Goal: Transaction & Acquisition: Purchase product/service

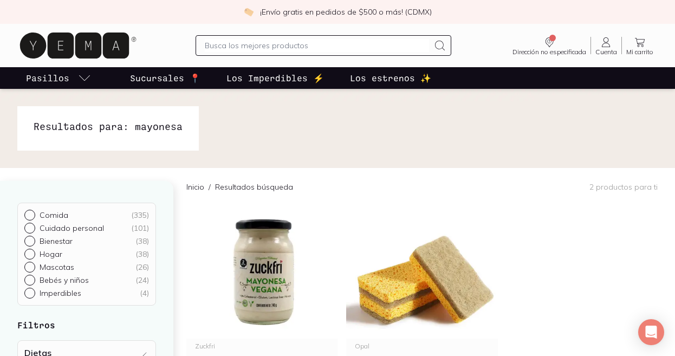
click at [235, 34] on div "Dirección no especificada Sin CP Estás viendo todo nuestro catálogo, algunos pr…" at bounding box center [337, 45] width 641 height 35
click at [228, 43] on input "text" at bounding box center [317, 45] width 225 height 13
type input "stevia liquida"
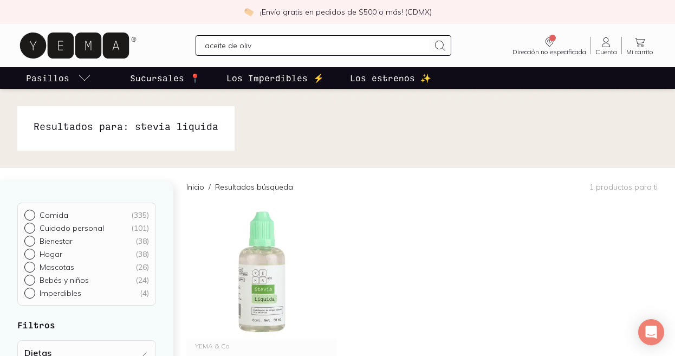
type input "aceite [PERSON_NAME]"
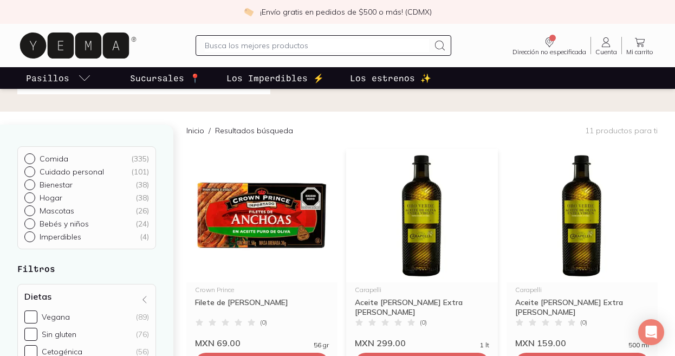
scroll to position [49, 0]
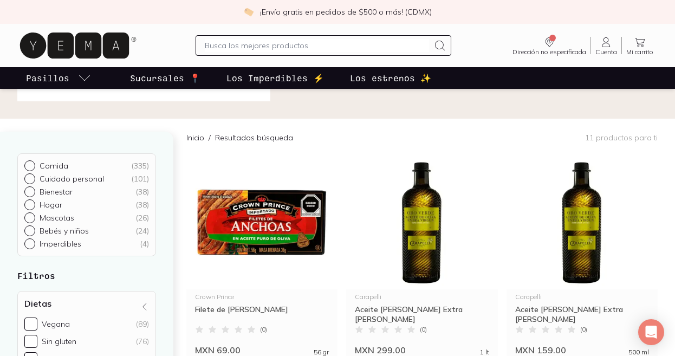
click at [259, 41] on input "text" at bounding box center [317, 45] width 225 height 13
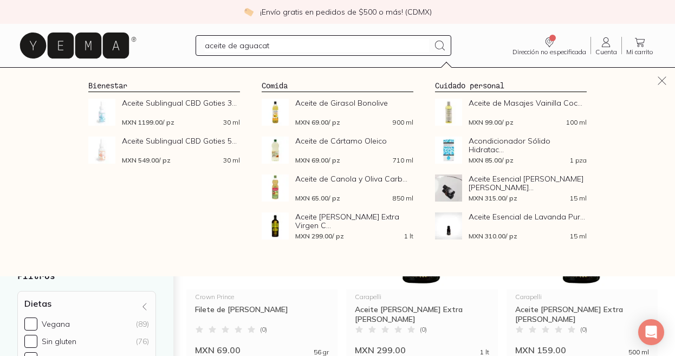
type input "aceite de aguacate"
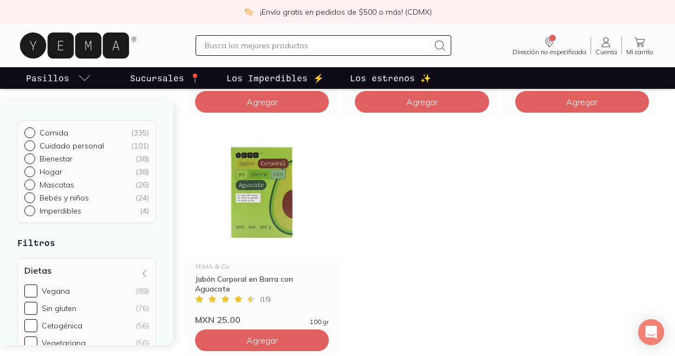
scroll to position [319, 0]
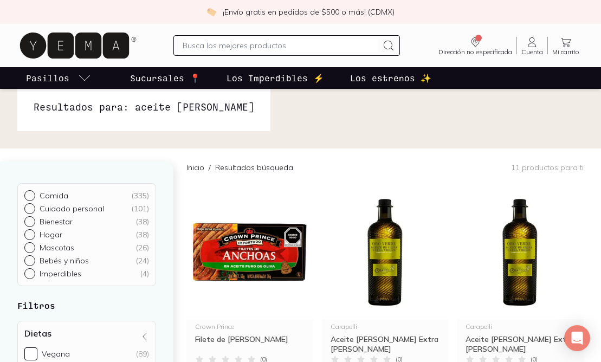
click at [227, 43] on input "text" at bounding box center [280, 45] width 195 height 13
type input "stevia"
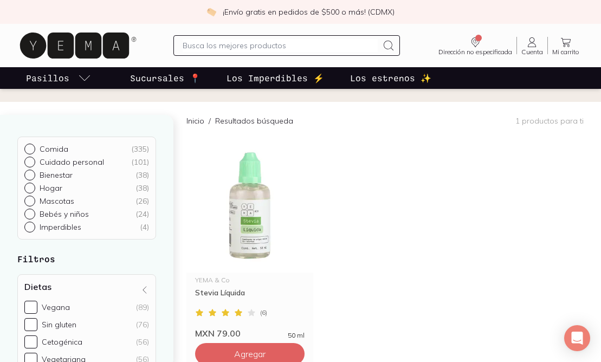
scroll to position [65, 0]
